Goal: Task Accomplishment & Management: Use online tool/utility

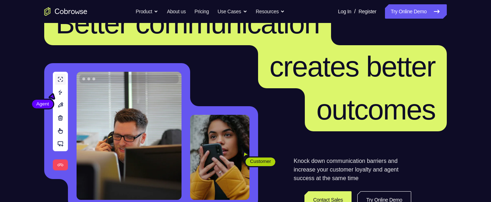
scroll to position [38, 0]
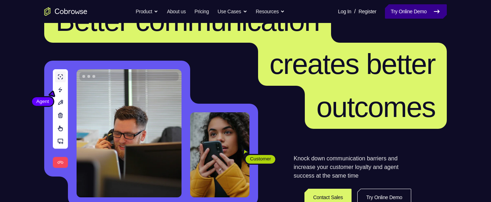
click at [406, 13] on link "Try Online Demo" at bounding box center [416, 11] width 62 height 14
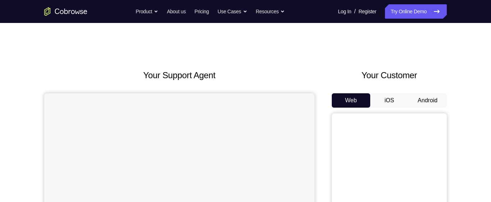
click at [419, 98] on button "Android" at bounding box center [427, 100] width 38 height 14
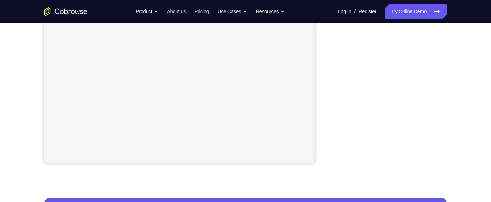
scroll to position [172, 0]
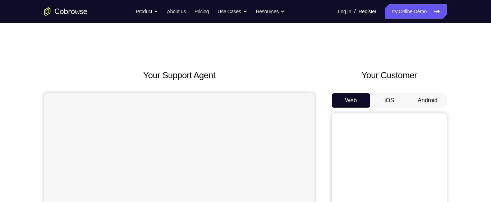
click at [420, 101] on button "Android" at bounding box center [427, 100] width 38 height 14
